Goal: Transaction & Acquisition: Purchase product/service

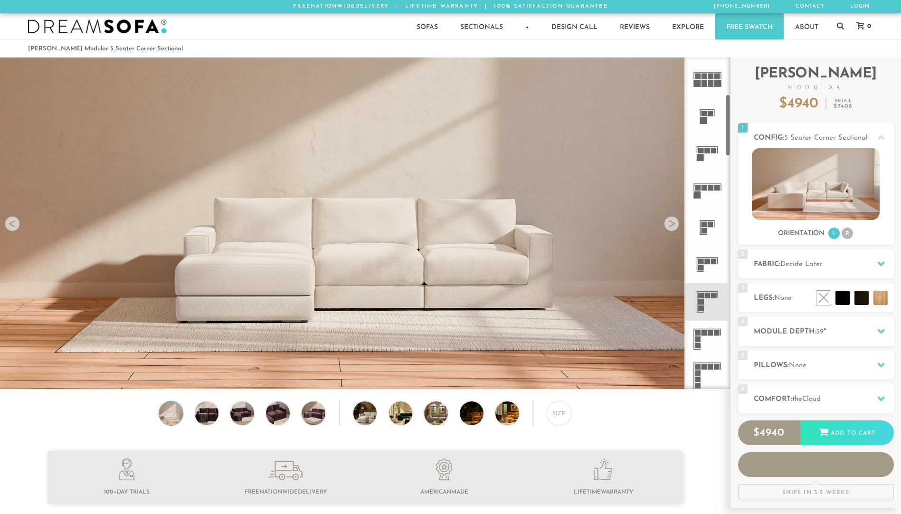
scroll to position [201, 0]
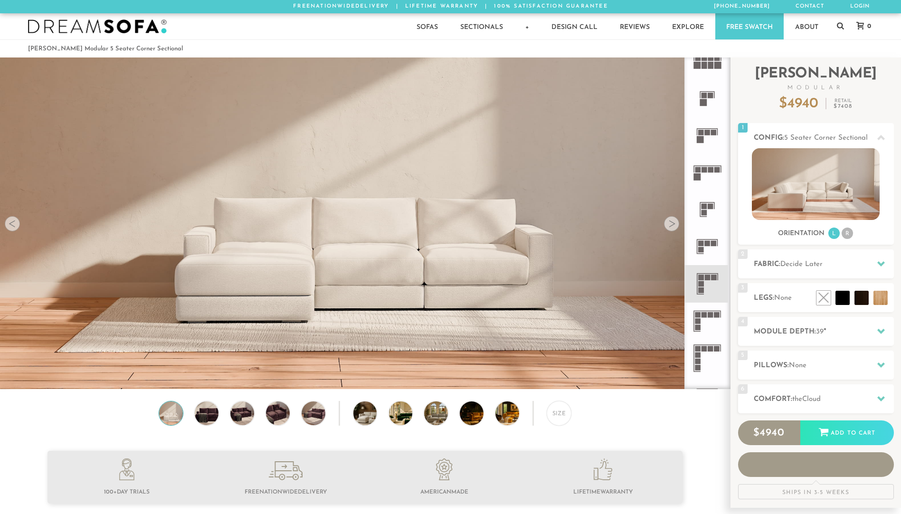
click at [709, 321] on icon at bounding box center [707, 321] width 37 height 37
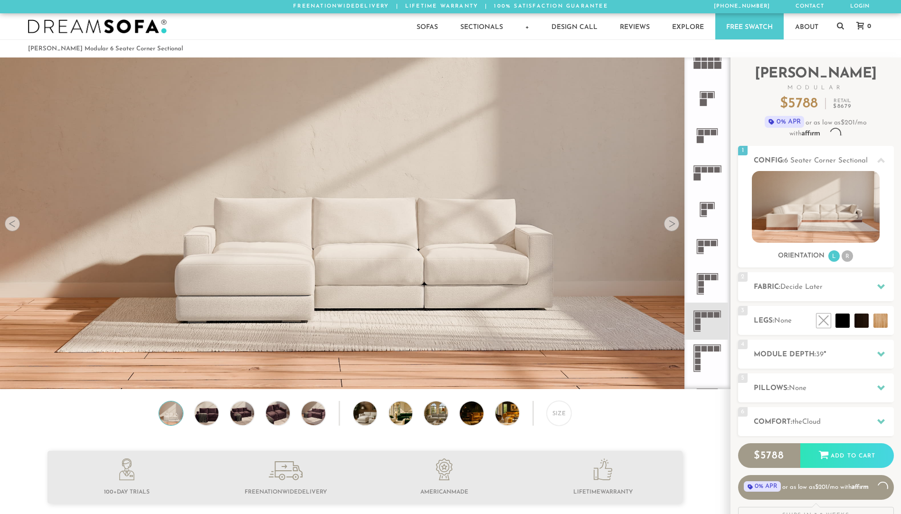
click at [709, 284] on icon at bounding box center [707, 283] width 37 height 37
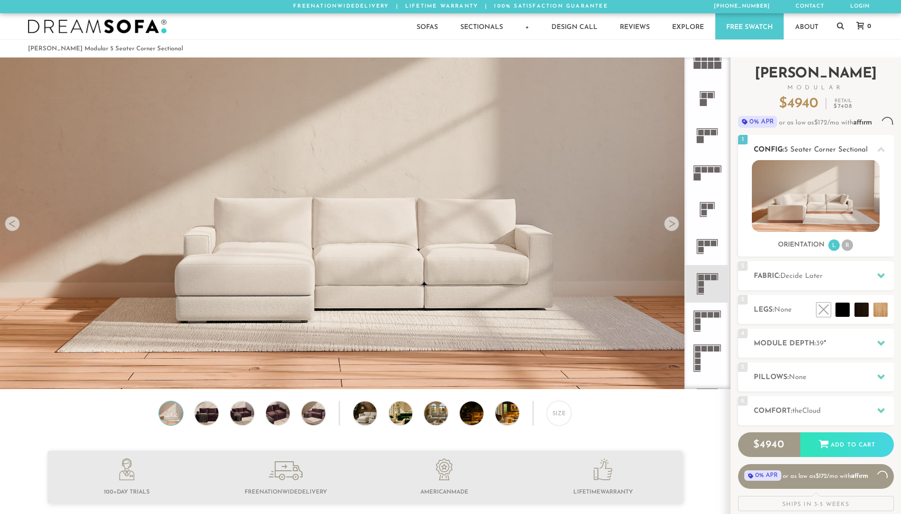
click at [850, 251] on li "R" at bounding box center [847, 244] width 11 height 11
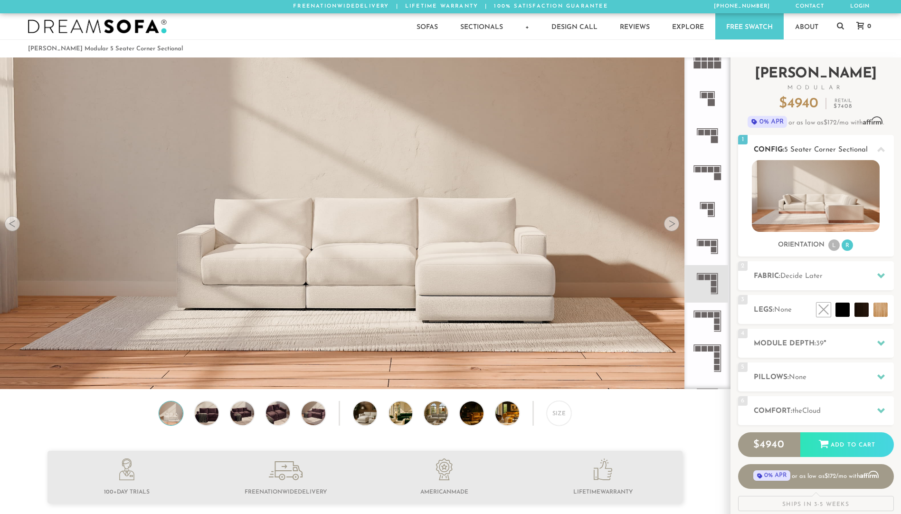
click at [832, 247] on li "L" at bounding box center [834, 244] width 11 height 11
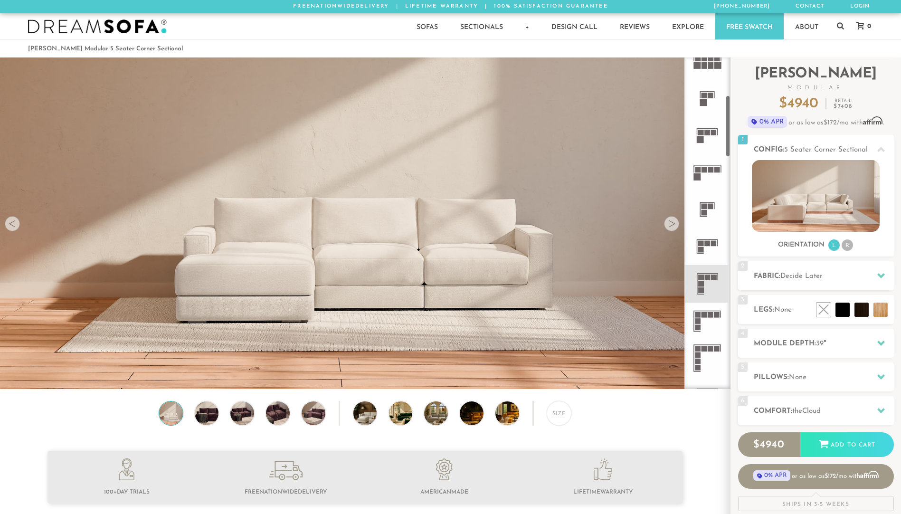
click at [669, 224] on div at bounding box center [671, 223] width 15 height 15
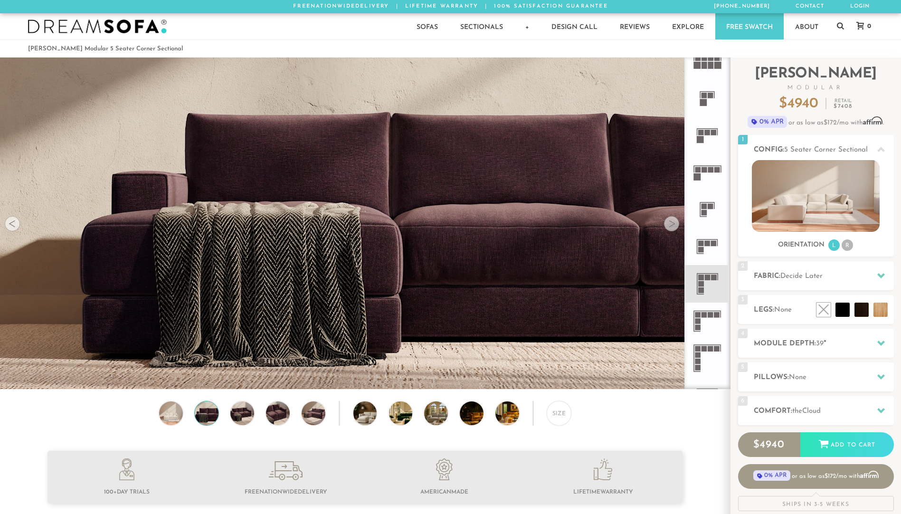
click at [670, 224] on div at bounding box center [671, 223] width 15 height 15
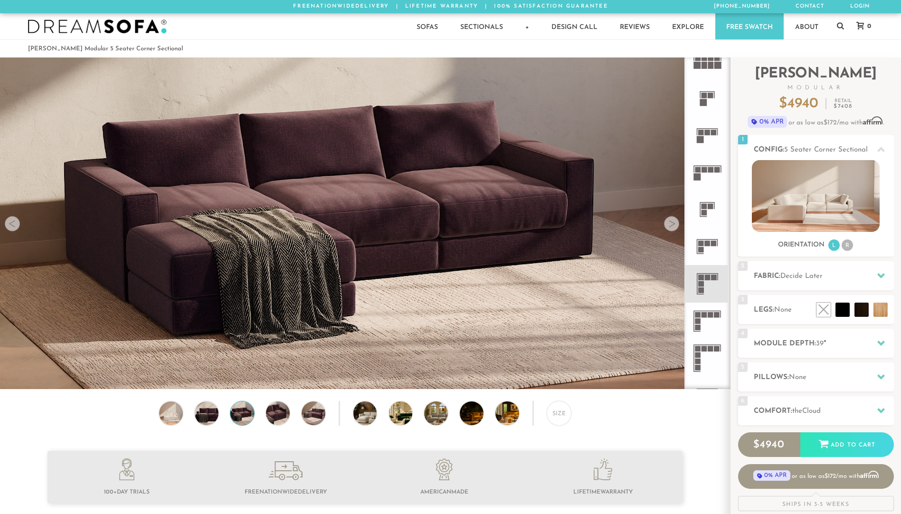
click at [670, 224] on div at bounding box center [671, 223] width 15 height 15
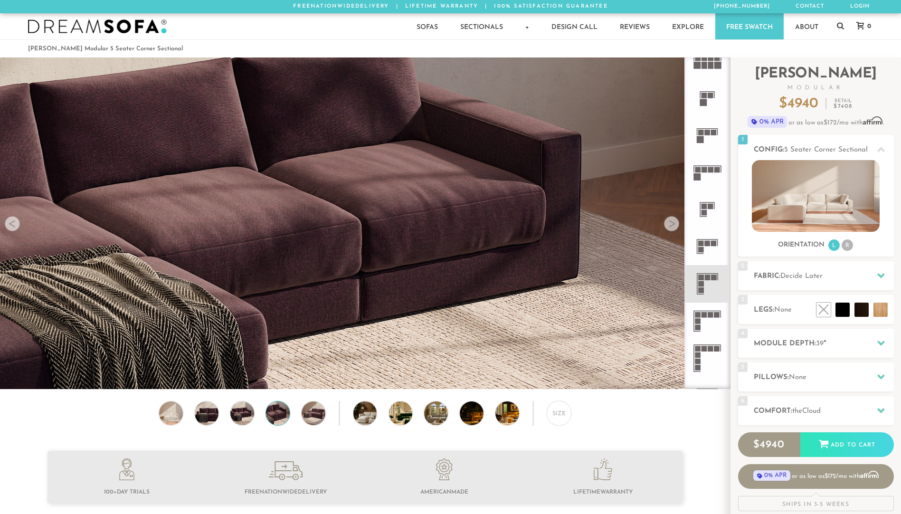
click at [670, 224] on div at bounding box center [671, 223] width 15 height 15
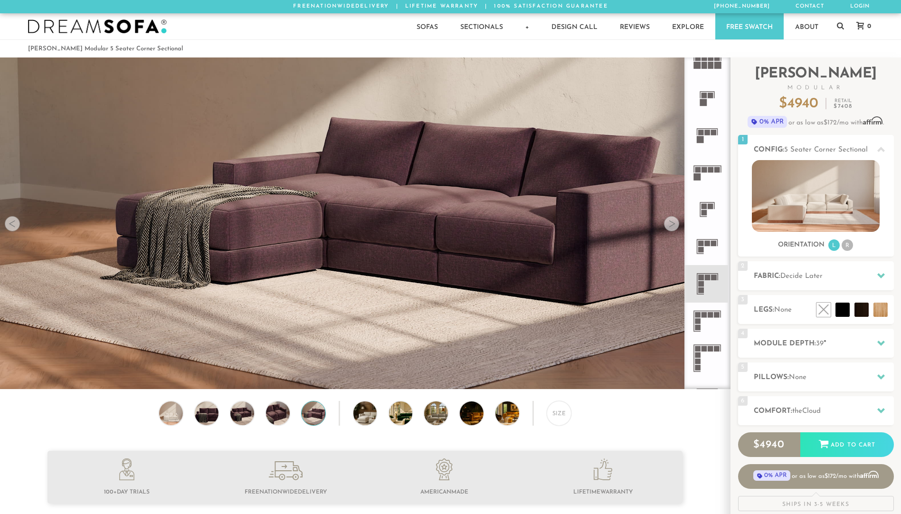
click at [670, 224] on div at bounding box center [671, 223] width 15 height 15
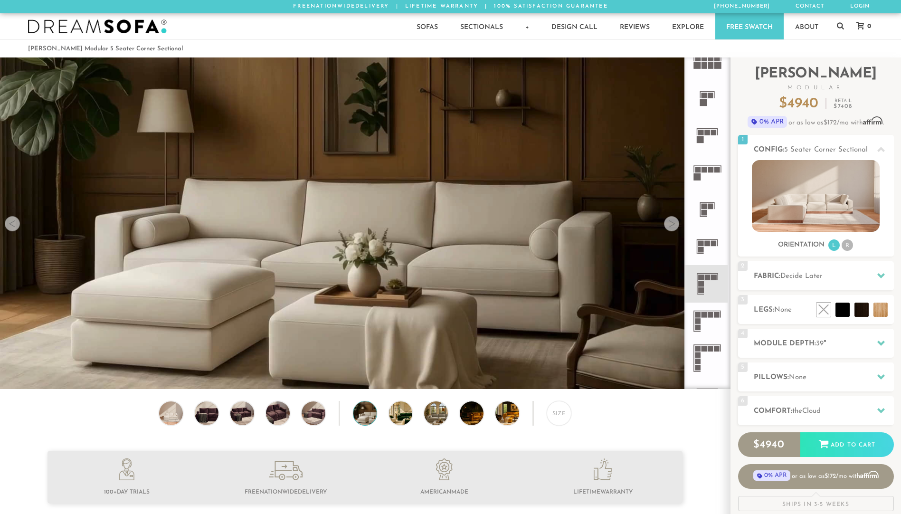
click at [670, 224] on div at bounding box center [671, 223] width 15 height 15
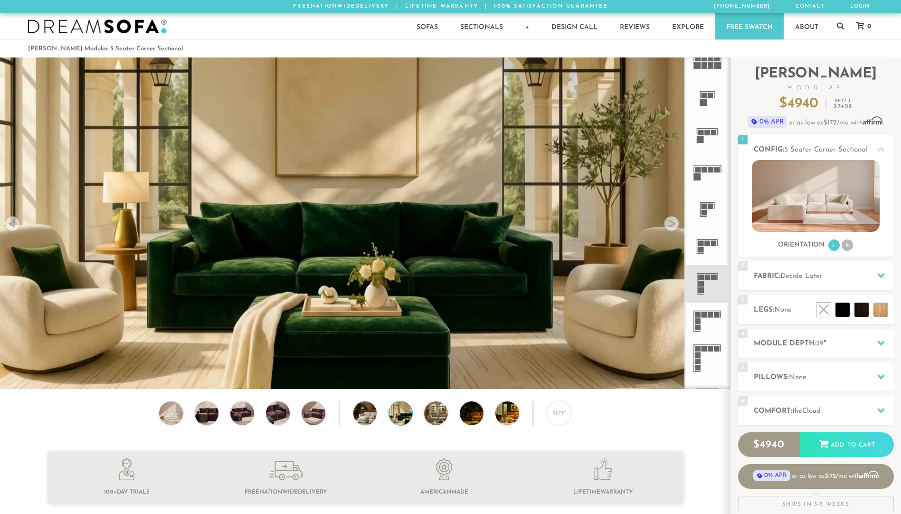
click at [670, 224] on div at bounding box center [671, 223] width 15 height 15
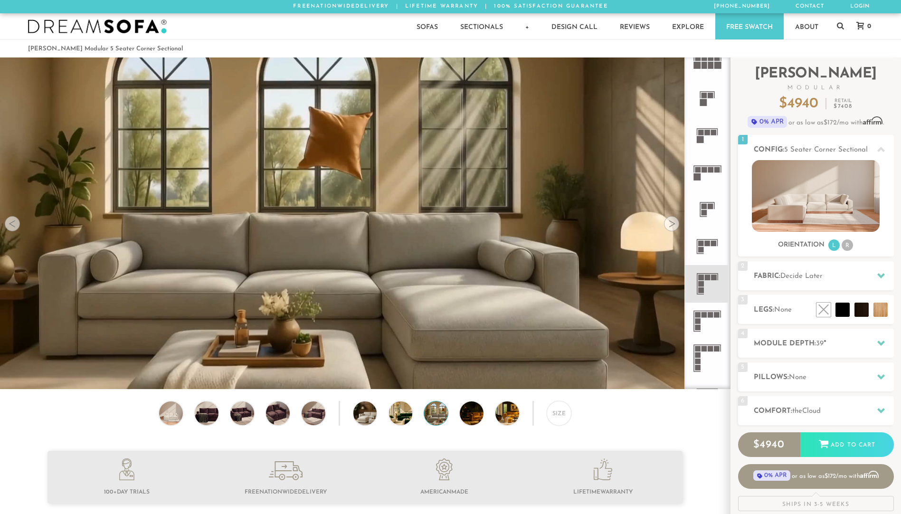
click at [670, 224] on div at bounding box center [671, 223] width 15 height 15
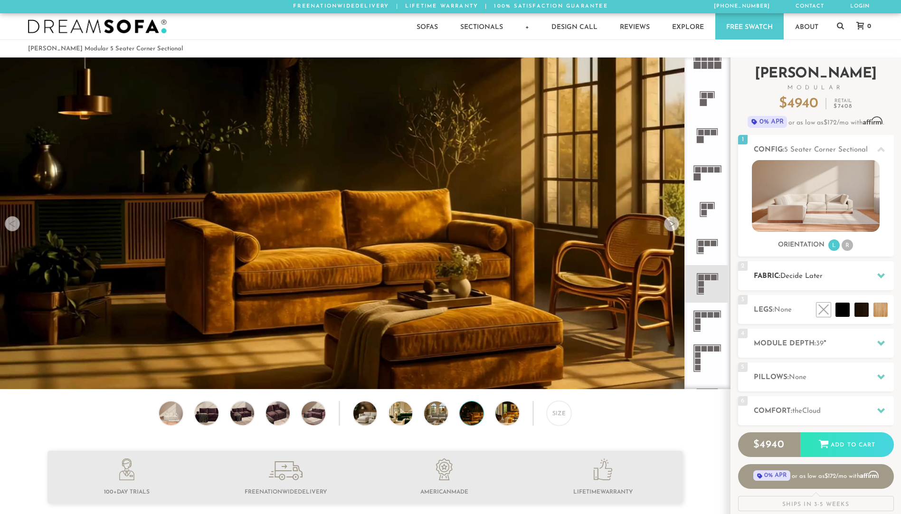
click at [880, 272] on icon at bounding box center [882, 276] width 8 height 8
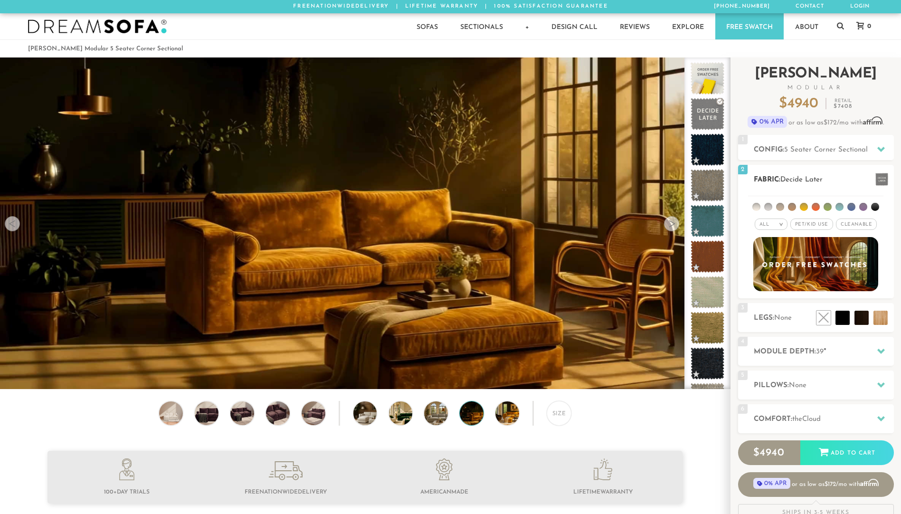
click at [813, 206] on li at bounding box center [816, 207] width 8 height 8
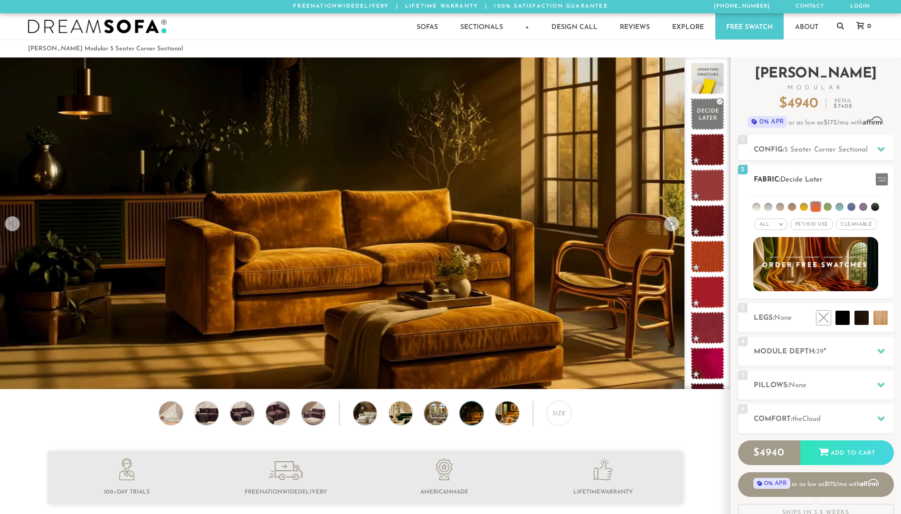
click at [813, 206] on li at bounding box center [816, 207] width 10 height 10
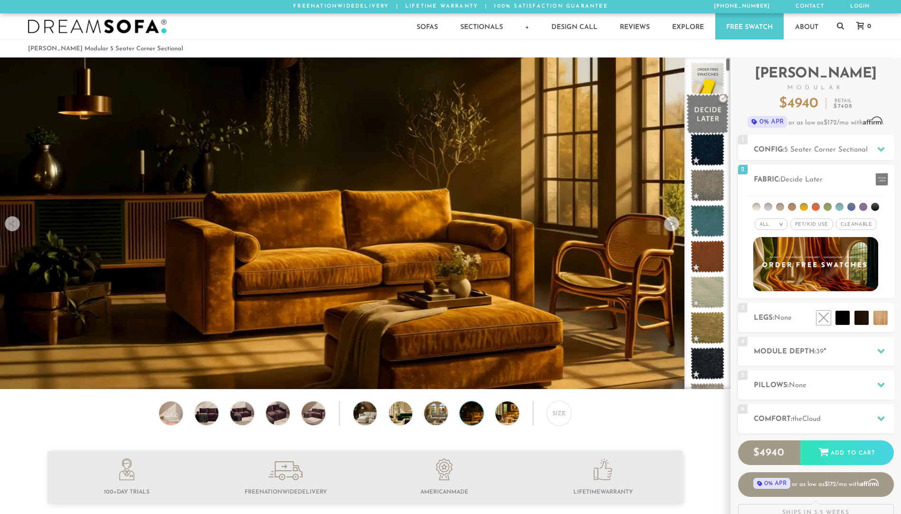
click at [713, 117] on span at bounding box center [708, 114] width 42 height 40
click at [763, 145] on h2 "Config: 5 Seater Corner Sectional" at bounding box center [824, 149] width 140 height 11
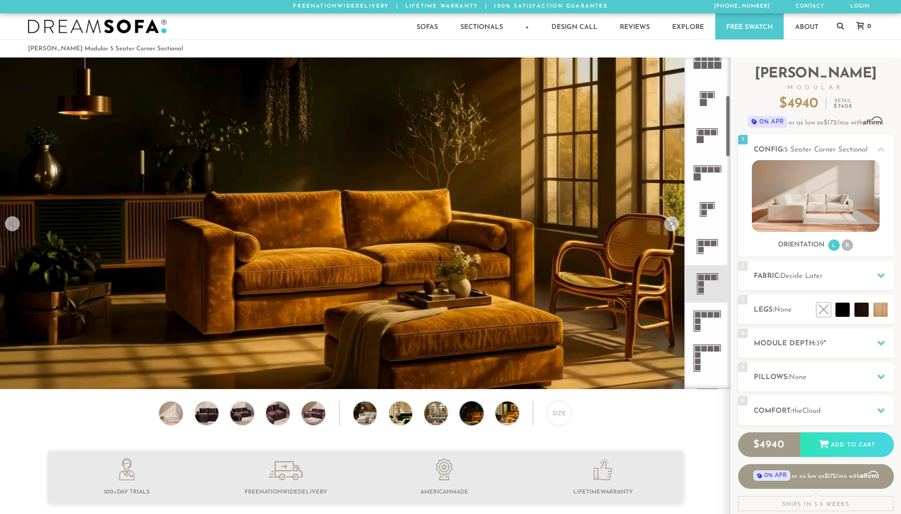
drag, startPoint x: 458, startPoint y: 298, endPoint x: 340, endPoint y: 305, distance: 118.0
click at [340, 305] on video at bounding box center [365, 204] width 730 height 411
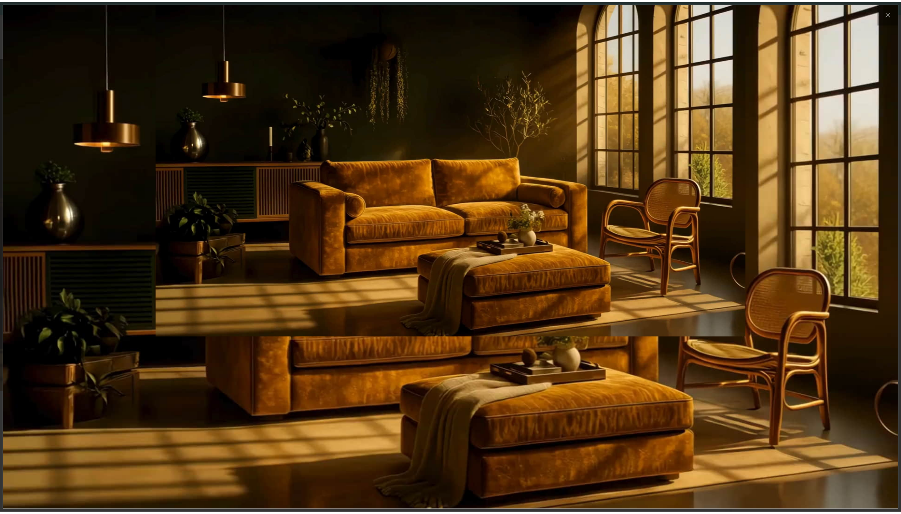
scroll to position [11127, 901]
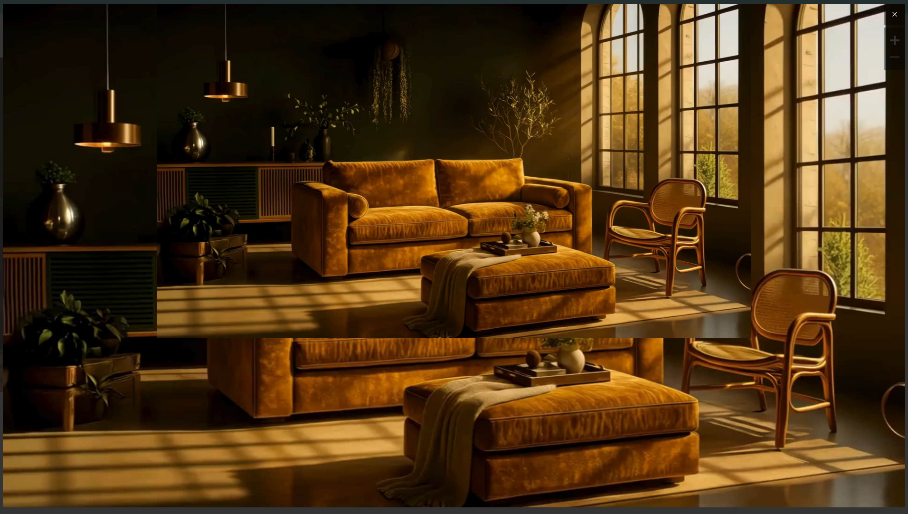
click at [894, 13] on icon at bounding box center [894, 14] width 11 height 11
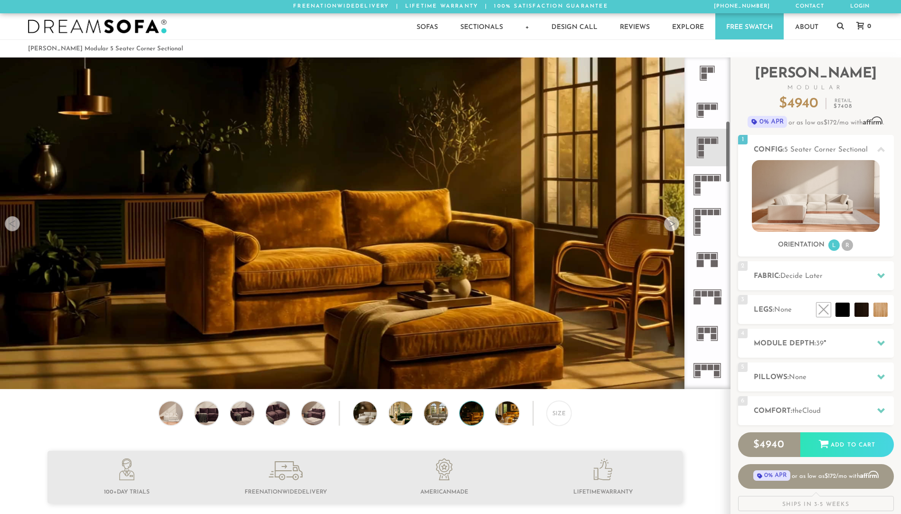
scroll to position [339, 0]
